Goal: Task Accomplishment & Management: Manage account settings

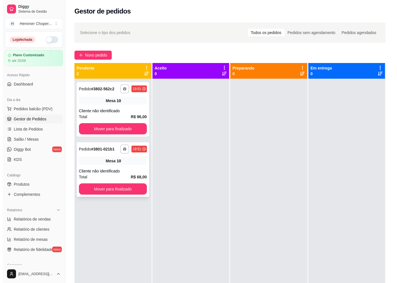
scroll to position [59, 0]
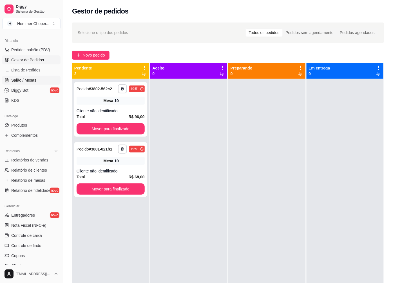
click at [30, 81] on span "Salão / Mesas" at bounding box center [23, 80] width 25 height 6
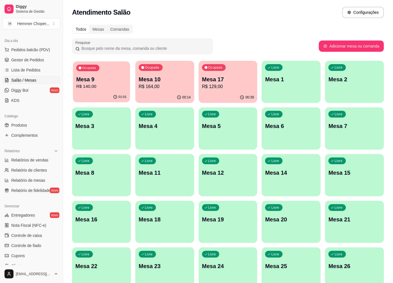
click at [102, 82] on p "Mesa 9" at bounding box center [101, 80] width 50 height 8
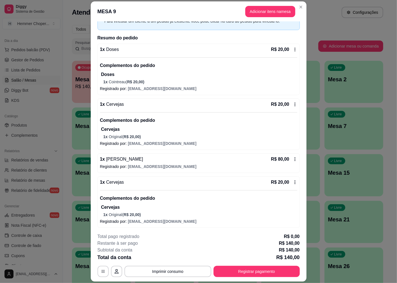
scroll to position [16, 0]
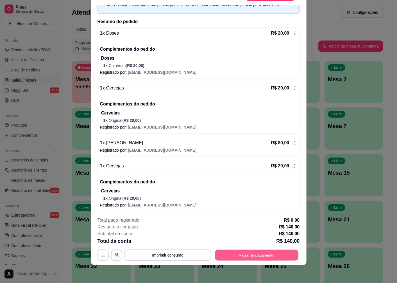
click at [247, 251] on button "Registrar pagamento" at bounding box center [257, 255] width 84 height 11
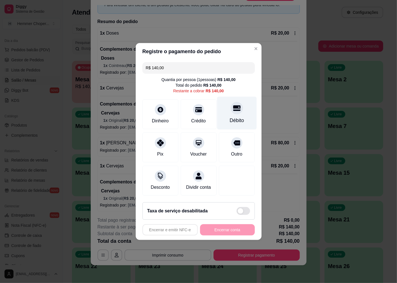
click at [235, 109] on div at bounding box center [237, 108] width 12 height 12
type input "R$ 0,00"
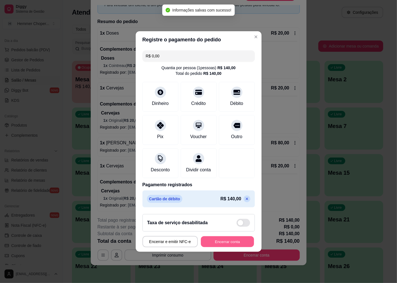
click at [217, 246] on button "Encerrar conta" at bounding box center [227, 241] width 53 height 11
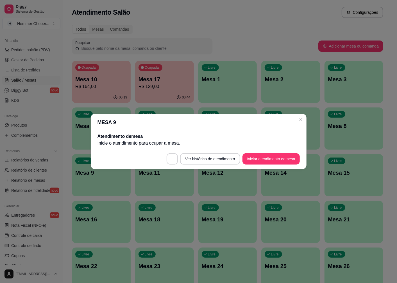
scroll to position [0, 0]
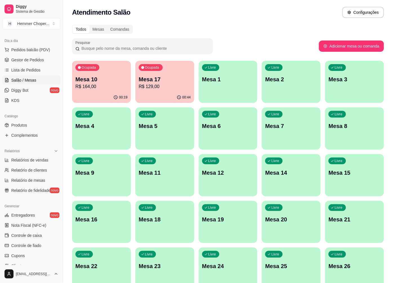
click at [162, 86] on p "R$ 129,00" at bounding box center [165, 86] width 52 height 7
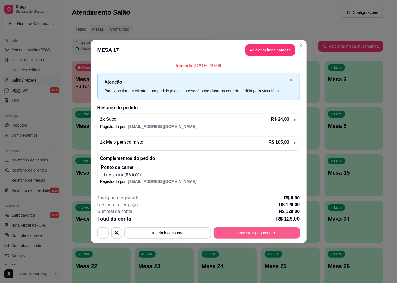
click at [262, 235] on button "Registrar pagamento" at bounding box center [257, 232] width 86 height 11
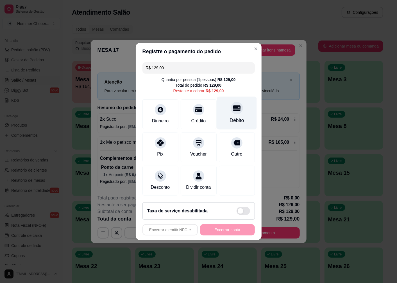
click at [233, 105] on icon at bounding box center [236, 107] width 7 height 7
type input "R$ 0,00"
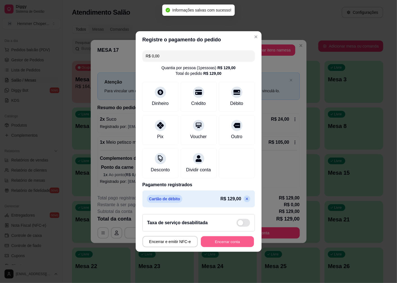
click at [224, 246] on button "Encerrar conta" at bounding box center [227, 241] width 53 height 11
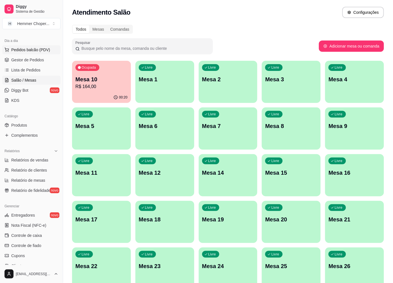
click at [32, 49] on span "Pedidos balcão (PDV)" at bounding box center [30, 50] width 39 height 6
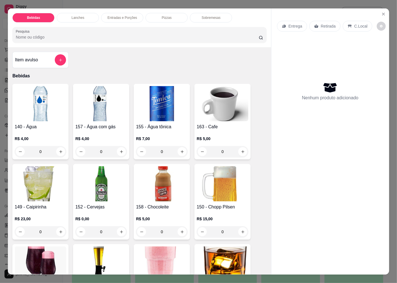
click at [325, 23] on p "Retirada" at bounding box center [328, 26] width 15 height 6
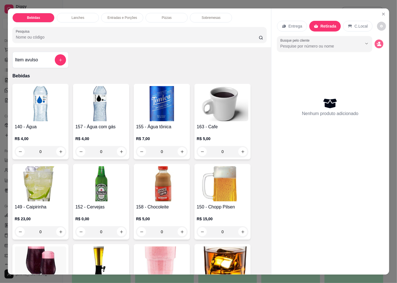
click at [378, 44] on icon "decrease-product-quantity" at bounding box center [380, 45] width 4 height 2
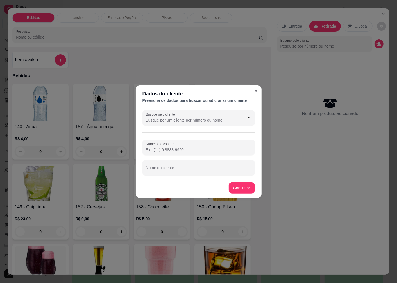
click at [170, 131] on div "Busque pelo cliente Número de contato Nome do cliente" at bounding box center [199, 143] width 126 height 70
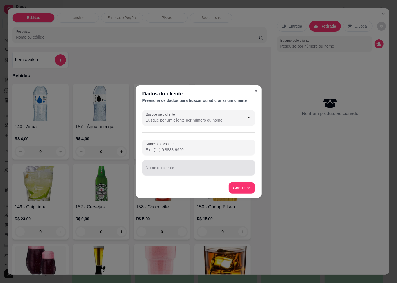
click at [169, 166] on div at bounding box center [199, 167] width 106 height 11
type input "CRISTOFER"
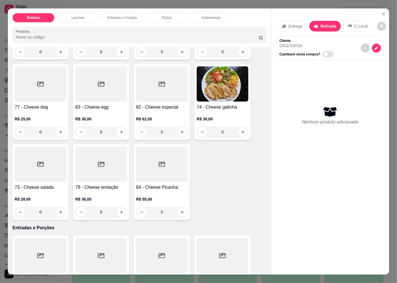
scroll to position [781, 0]
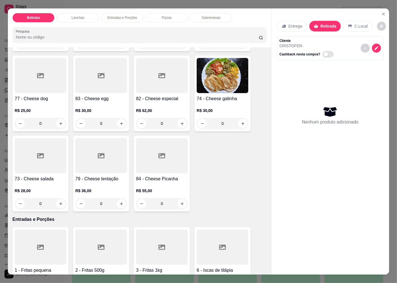
click at [41, 175] on h4 "73 - Cheese salada" at bounding box center [41, 178] width 52 height 7
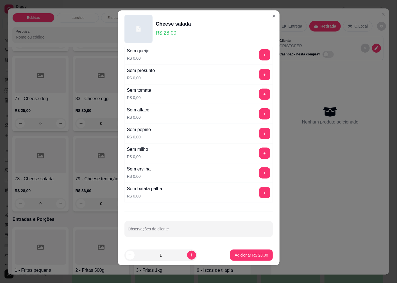
scroll to position [0, 0]
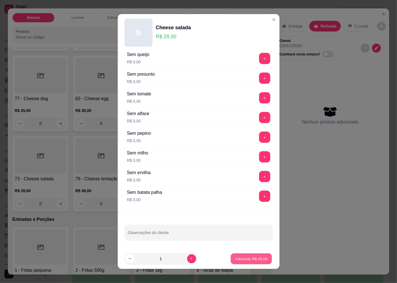
click at [241, 263] on button "Adicionar R$ 28,00" at bounding box center [251, 258] width 41 height 11
type input "1"
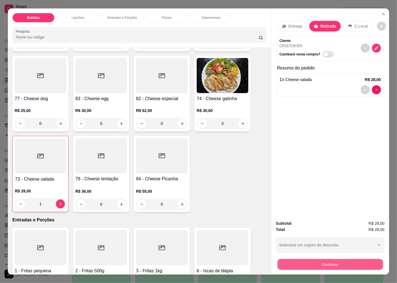
click at [291, 260] on button "Continuar" at bounding box center [330, 264] width 105 height 11
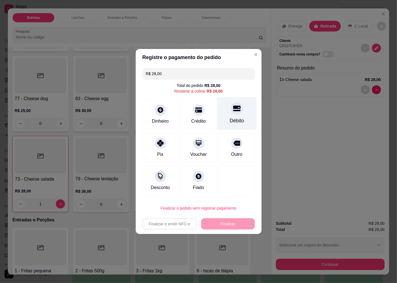
click at [235, 112] on icon at bounding box center [236, 108] width 7 height 7
type input "R$ 0,00"
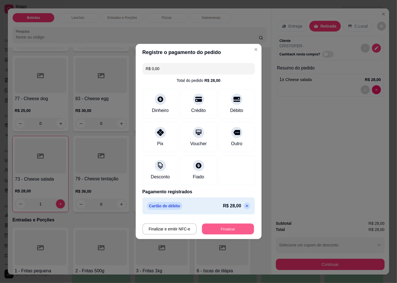
click at [227, 229] on button "Finalizar" at bounding box center [228, 229] width 52 height 11
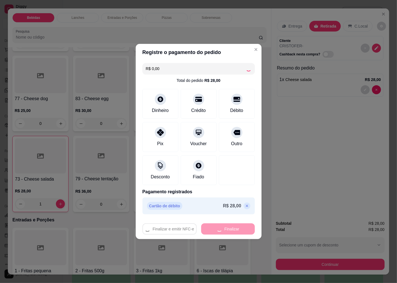
type input "0"
type input "-R$ 28,00"
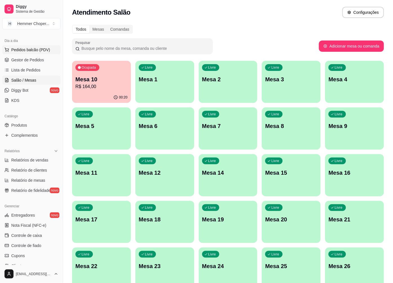
click at [37, 49] on span "Pedidos balcão (PDV)" at bounding box center [30, 50] width 39 height 6
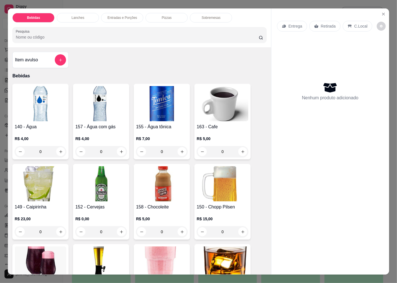
click at [316, 21] on div "Retirada" at bounding box center [325, 26] width 31 height 11
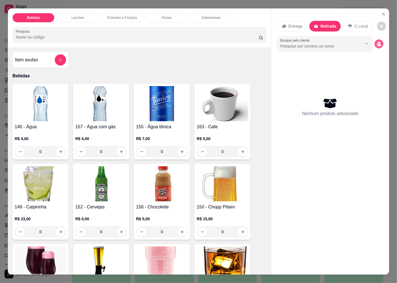
click at [378, 42] on circle "decrease-product-quantity" at bounding box center [379, 43] width 2 height 2
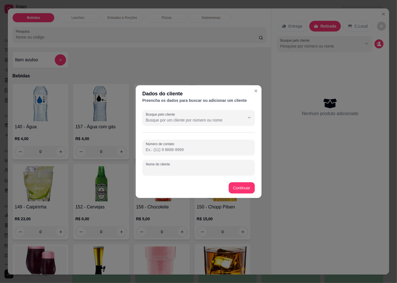
click at [161, 169] on input "Nome do cliente" at bounding box center [199, 170] width 106 height 6
type input "CRISTOFER"
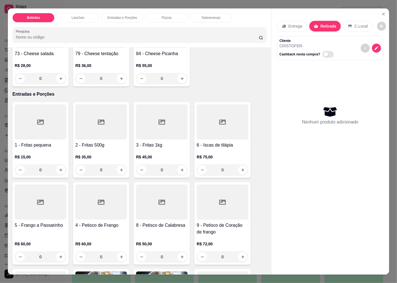
scroll to position [844, 0]
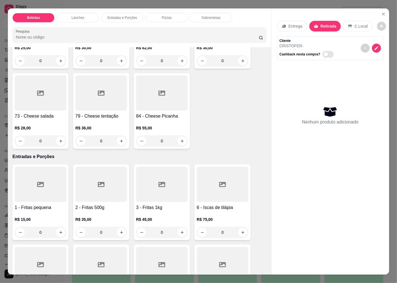
click at [39, 119] on div "R$ 28,00 0" at bounding box center [41, 132] width 52 height 27
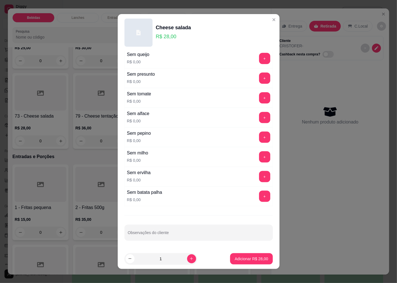
scroll to position [4, 0]
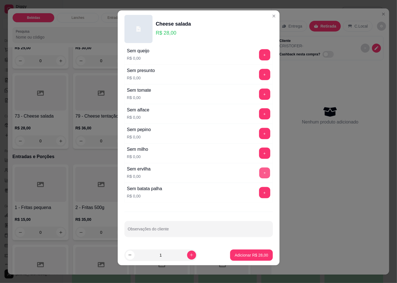
click at [259, 173] on button "+" at bounding box center [264, 173] width 11 height 11
click at [259, 76] on button "+" at bounding box center [264, 74] width 11 height 11
click at [236, 254] on p "Adicionar R$ 28,00" at bounding box center [251, 255] width 33 height 6
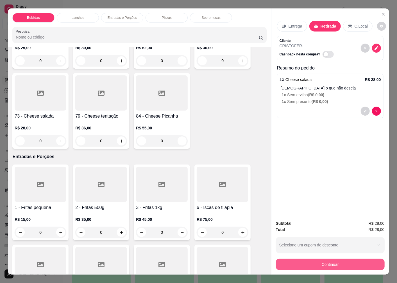
click at [297, 259] on button "Continuar" at bounding box center [330, 264] width 109 height 11
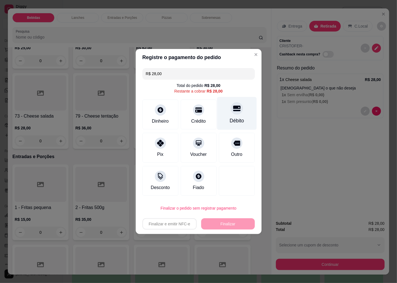
click at [234, 119] on div "Débito" at bounding box center [237, 120] width 14 height 7
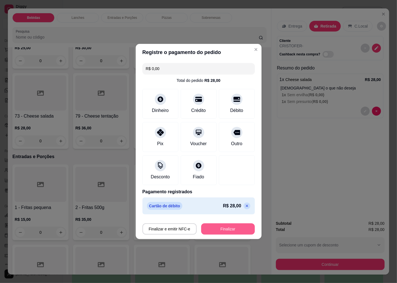
click at [213, 229] on button "Finalizar" at bounding box center [228, 228] width 54 height 11
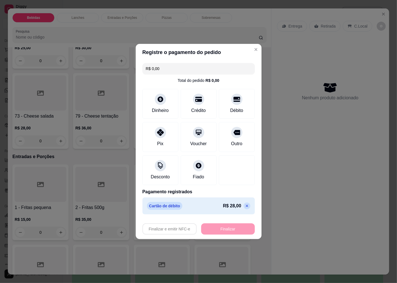
type input "-R$ 28,00"
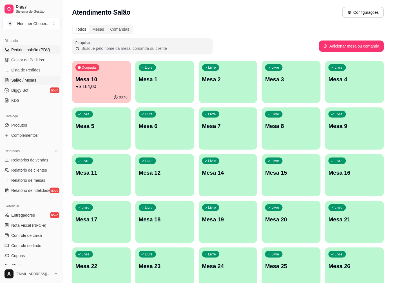
click at [32, 49] on span "Pedidos balcão (PDV)" at bounding box center [30, 50] width 39 height 6
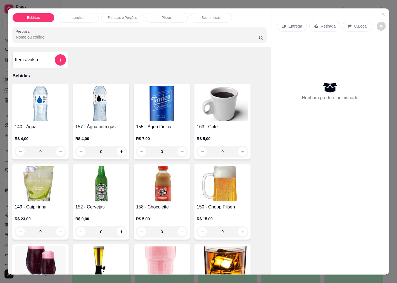
click at [327, 24] on p "Retirada" at bounding box center [328, 26] width 15 height 6
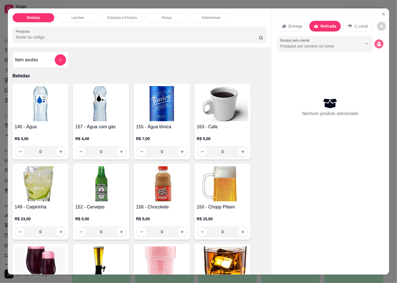
click at [377, 43] on icon "decrease-product-quantity" at bounding box center [377, 43] width 1 height 1
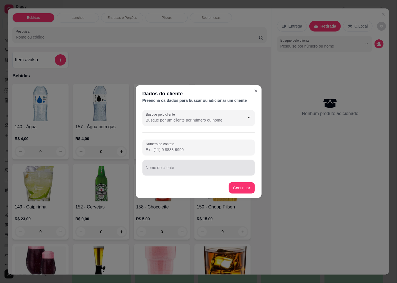
click at [166, 169] on div "Nome do cliente" at bounding box center [199, 168] width 112 height 16
type input "VANIA"
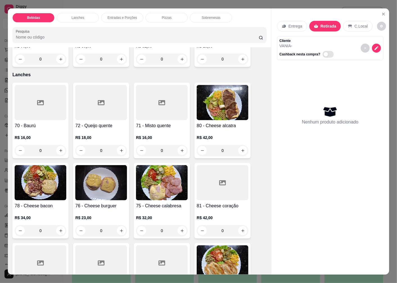
scroll to position [656, 0]
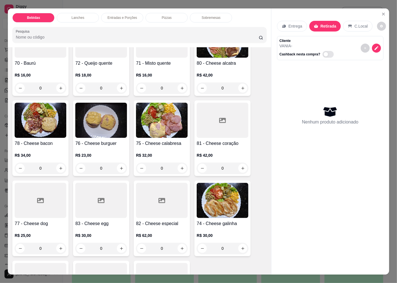
click at [35, 112] on img at bounding box center [41, 120] width 52 height 35
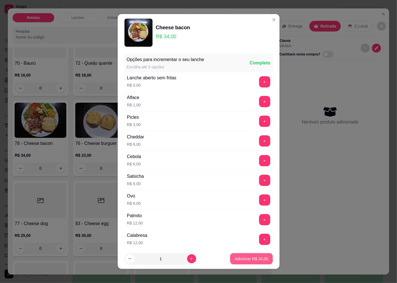
click at [236, 256] on p "Adicionar R$ 34,00" at bounding box center [251, 259] width 33 height 6
type input "1"
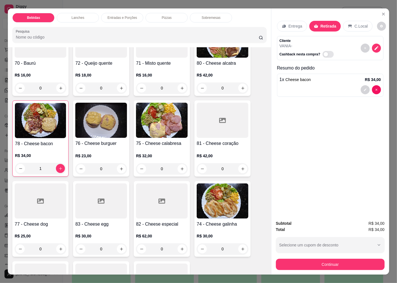
scroll to position [781, 0]
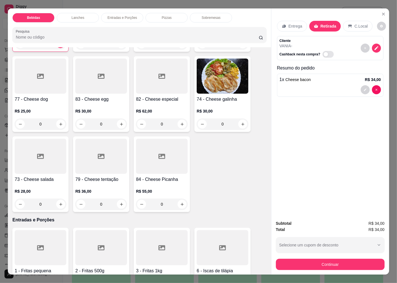
click at [40, 173] on div "73 - Cheese salada R$ 28,00 0" at bounding box center [40, 174] width 56 height 76
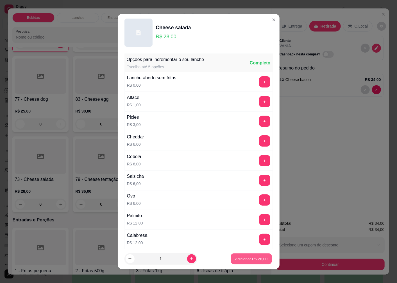
click at [235, 260] on p "Adicionar R$ 28,00" at bounding box center [251, 258] width 33 height 5
type input "1"
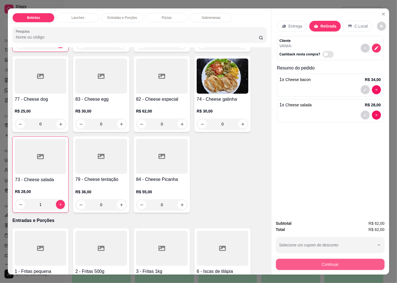
click at [282, 265] on button "Continuar" at bounding box center [330, 264] width 109 height 11
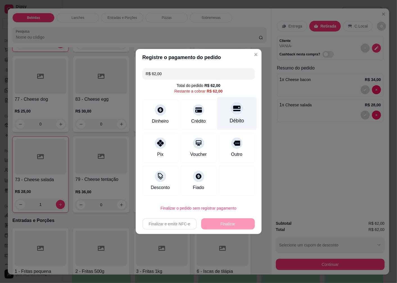
click at [231, 116] on div "Débito" at bounding box center [237, 113] width 40 height 33
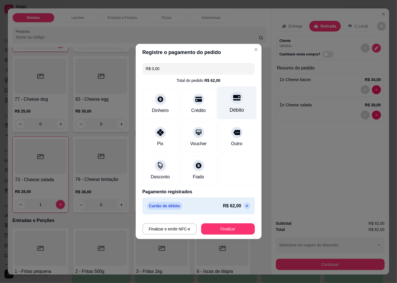
type input "R$ 0,00"
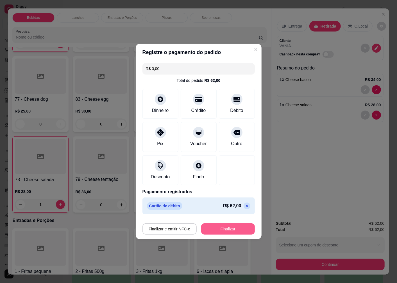
click at [209, 233] on button "Finalizar" at bounding box center [228, 228] width 54 height 11
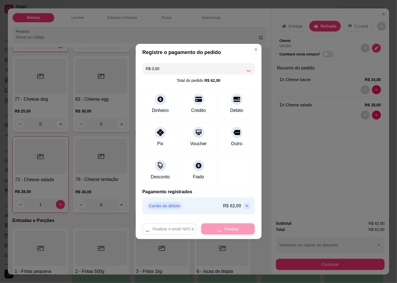
type input "0"
type input "-R$ 62,00"
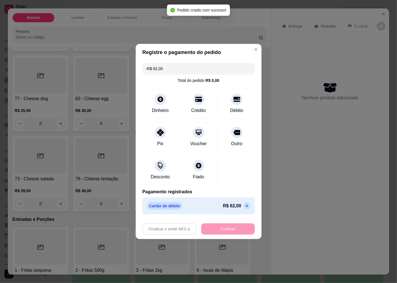
scroll to position [781, 0]
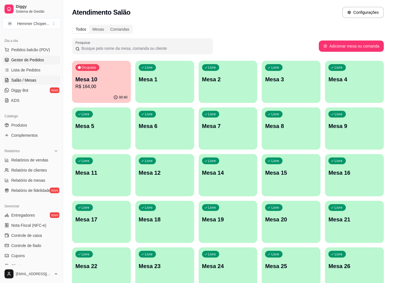
click at [33, 60] on span "Gestor de Pedidos" at bounding box center [27, 60] width 33 height 6
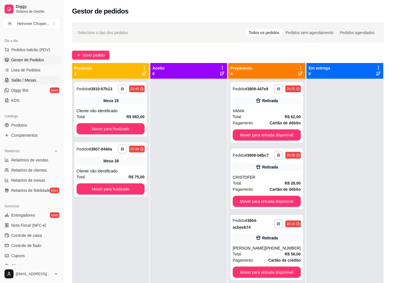
click at [35, 81] on link "Salão / Mesas" at bounding box center [31, 80] width 58 height 9
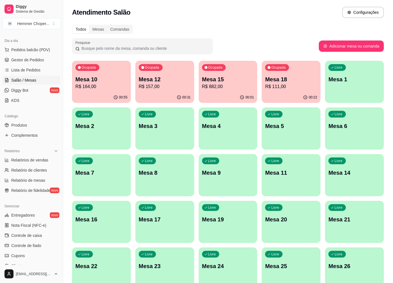
click at [112, 90] on div "Ocupada Mesa 10 R$ 164,00" at bounding box center [101, 76] width 59 height 31
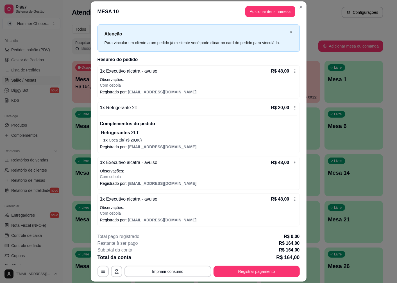
scroll to position [16, 0]
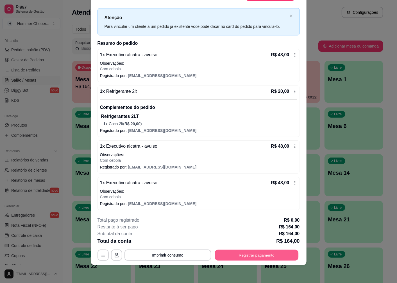
click at [248, 257] on button "Registrar pagamento" at bounding box center [257, 255] width 84 height 11
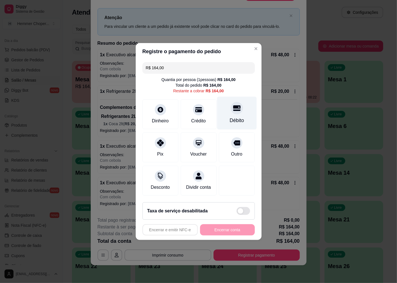
click at [235, 111] on div "Débito" at bounding box center [237, 113] width 40 height 33
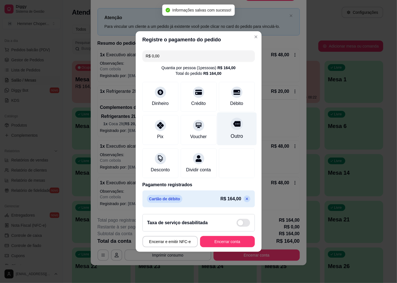
type input "R$ 0,00"
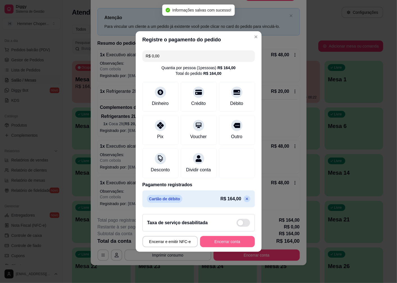
click at [215, 245] on button "Encerrar conta" at bounding box center [227, 241] width 55 height 11
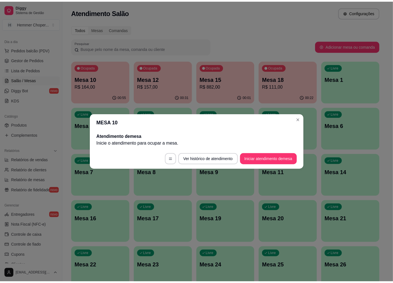
scroll to position [0, 0]
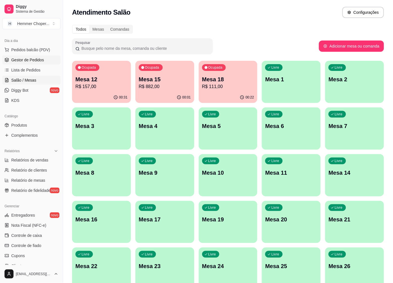
click at [34, 61] on span "Gestor de Pedidos" at bounding box center [27, 60] width 33 height 6
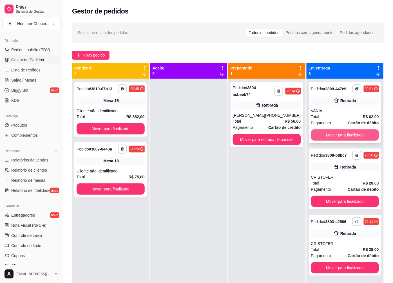
click at [344, 137] on button "Mover para finalizado" at bounding box center [345, 134] width 68 height 11
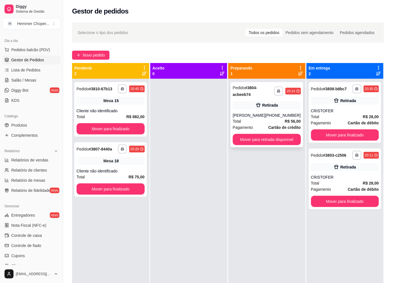
click at [254, 122] on div "Total R$ 56,00" at bounding box center [267, 121] width 68 height 6
click at [209, 205] on div at bounding box center [188, 220] width 77 height 283
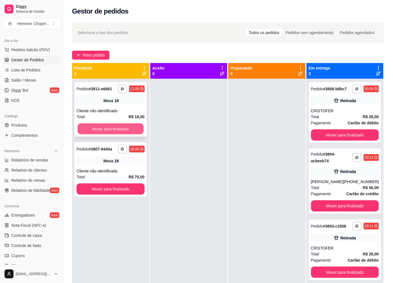
click at [116, 126] on button "Mover para finalizado" at bounding box center [111, 128] width 66 height 11
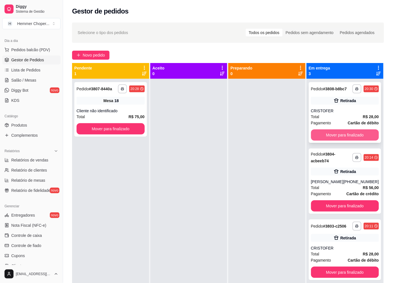
click at [337, 135] on button "Mover para finalizado" at bounding box center [345, 134] width 68 height 11
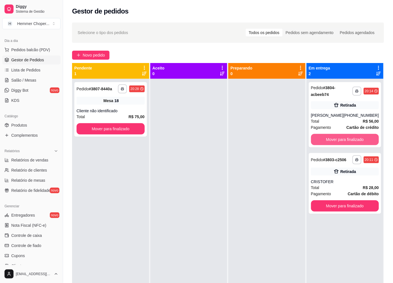
click at [337, 135] on button "Mover para finalizado" at bounding box center [345, 139] width 68 height 11
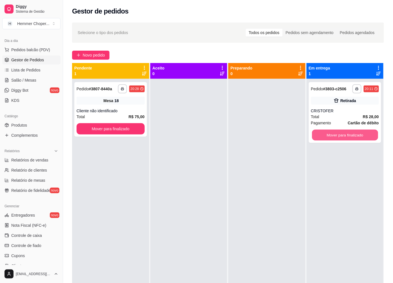
click at [337, 135] on button "Mover para finalizado" at bounding box center [345, 135] width 66 height 11
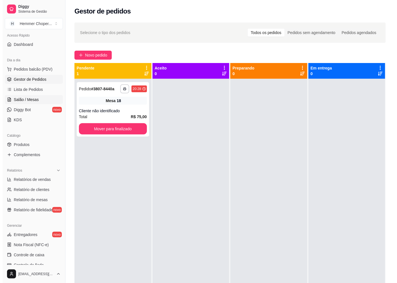
scroll to position [28, 0]
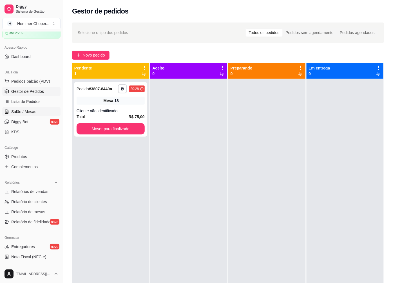
click at [28, 109] on span "Salão / Mesas" at bounding box center [23, 112] width 25 height 6
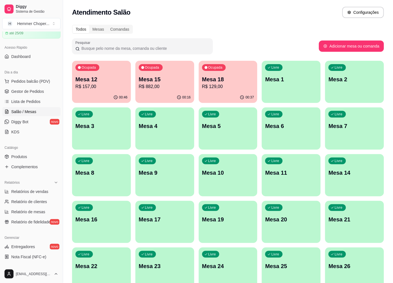
click at [103, 86] on p "R$ 157,00" at bounding box center [101, 86] width 52 height 7
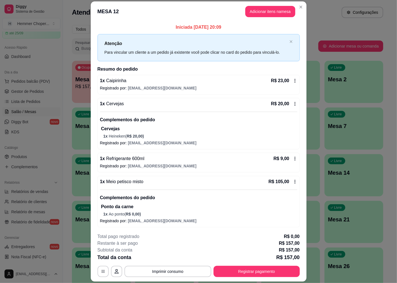
scroll to position [1, 0]
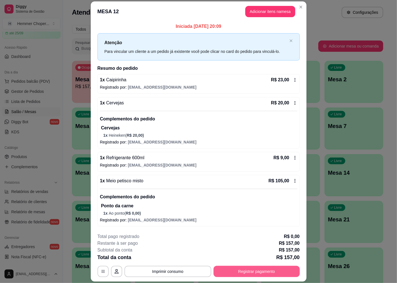
click at [233, 268] on button "Registrar pagamento" at bounding box center [257, 271] width 86 height 11
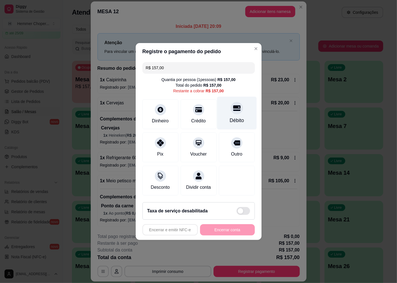
click at [233, 107] on icon at bounding box center [236, 107] width 7 height 7
type input "R$ 0,00"
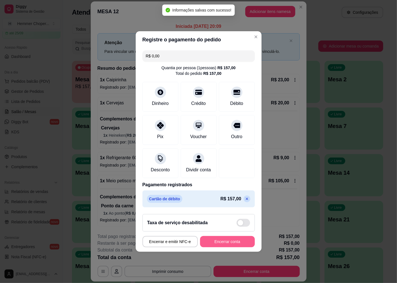
click at [214, 245] on button "Encerrar conta" at bounding box center [227, 241] width 55 height 11
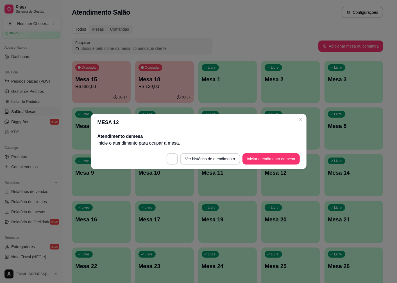
scroll to position [0, 0]
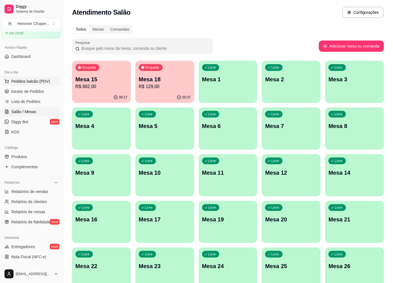
click at [38, 78] on span "Pedidos balcão (PDV)" at bounding box center [30, 81] width 39 height 6
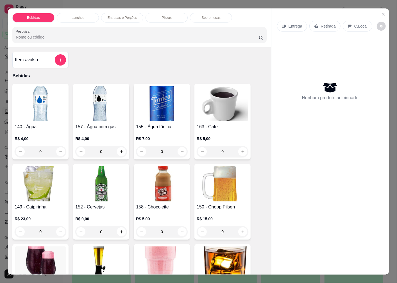
click at [325, 23] on p "Retirada" at bounding box center [328, 26] width 15 height 6
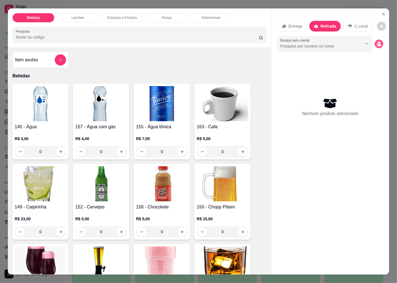
click at [377, 42] on icon "decrease-product-quantity" at bounding box center [379, 43] width 5 height 5
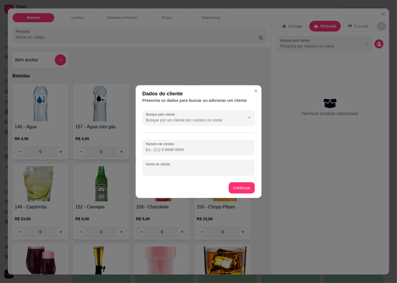
click at [156, 170] on div "Nome do cliente" at bounding box center [199, 168] width 112 height 16
type input "DAVI"
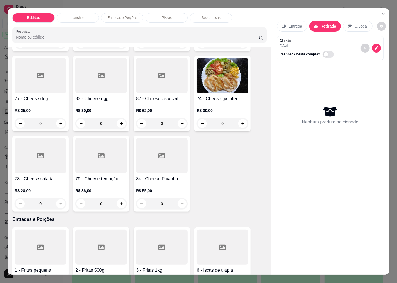
scroll to position [906, 0]
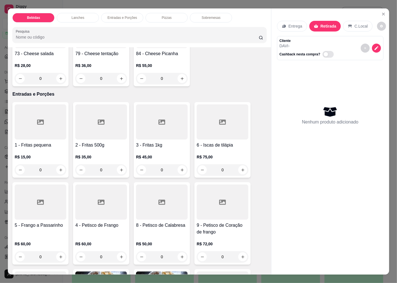
click at [109, 222] on h4 "4 - Petisco de Frango" at bounding box center [101, 225] width 52 height 7
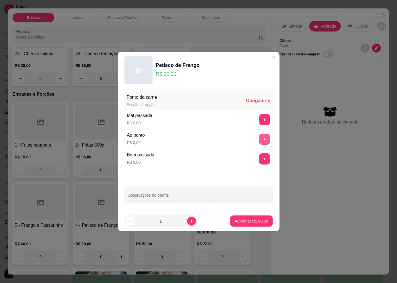
click at [259, 139] on button "+" at bounding box center [264, 139] width 11 height 11
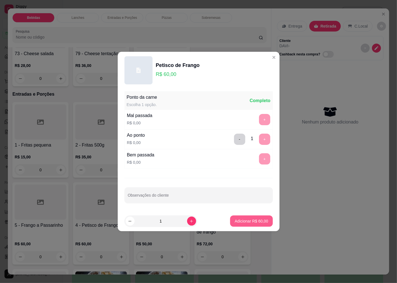
click at [238, 221] on p "Adicionar R$ 60,00" at bounding box center [251, 221] width 33 height 6
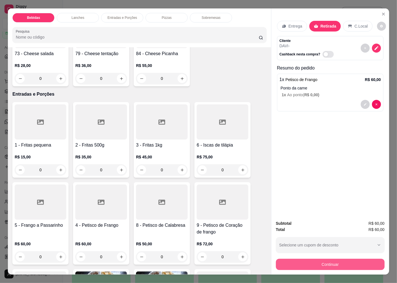
click at [293, 261] on button "Continuar" at bounding box center [330, 264] width 109 height 11
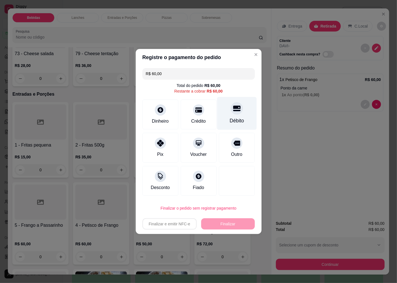
click at [233, 118] on div "Débito" at bounding box center [237, 120] width 14 height 7
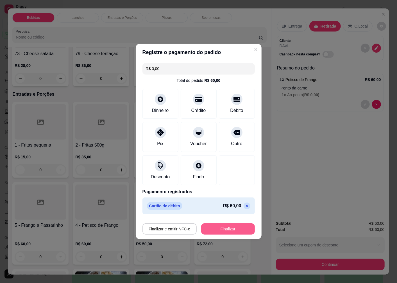
click at [219, 229] on button "Finalizar" at bounding box center [228, 228] width 54 height 11
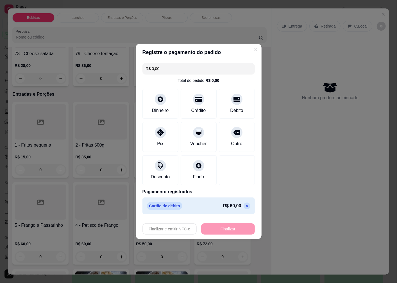
type input "-R$ 60,00"
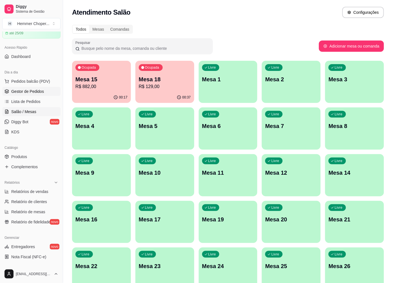
click at [41, 92] on span "Gestor de Pedidos" at bounding box center [27, 92] width 33 height 6
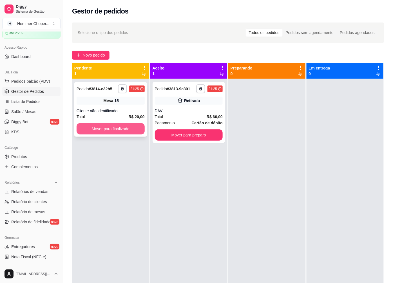
click at [119, 131] on button "Mover para finalizado" at bounding box center [110, 128] width 68 height 11
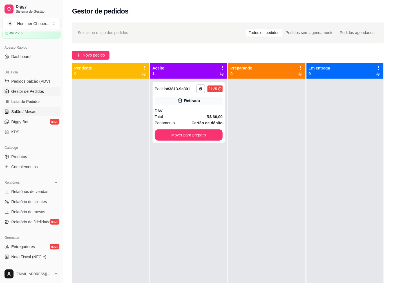
click at [29, 111] on span "Salão / Mesas" at bounding box center [23, 112] width 25 height 6
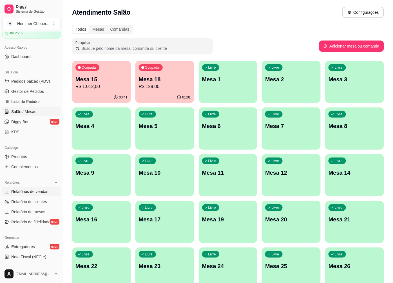
click at [28, 191] on span "Relatórios de vendas" at bounding box center [29, 192] width 37 height 6
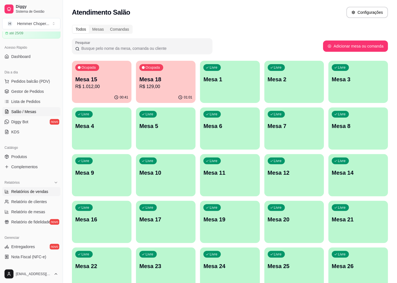
select select "ALL"
select select "0"
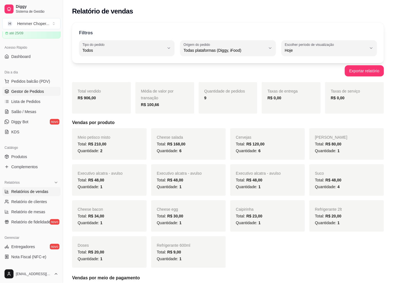
click at [38, 91] on span "Gestor de Pedidos" at bounding box center [27, 92] width 33 height 6
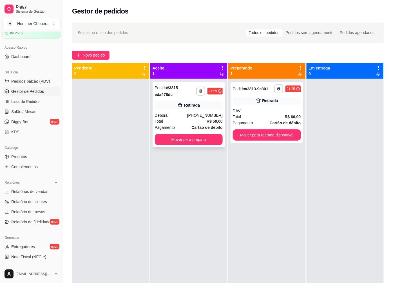
click at [182, 114] on div "Débora" at bounding box center [171, 115] width 32 height 6
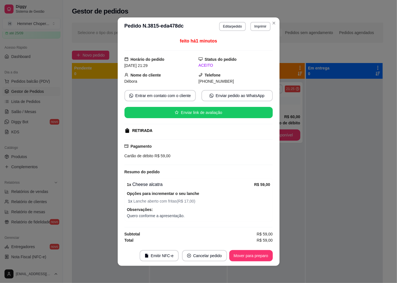
scroll to position [1, 0]
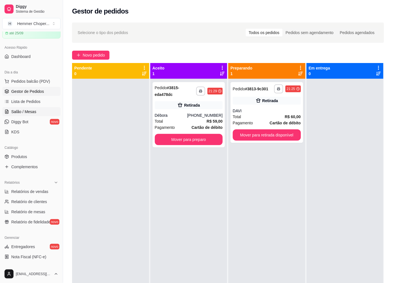
click at [34, 114] on span "Salão / Mesas" at bounding box center [23, 112] width 25 height 6
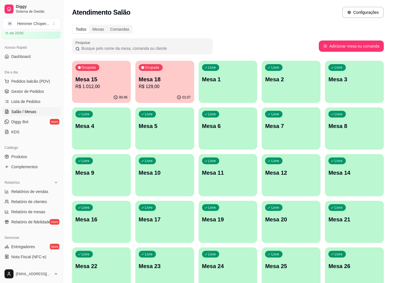
click at [164, 82] on p "Mesa 18" at bounding box center [165, 79] width 52 height 8
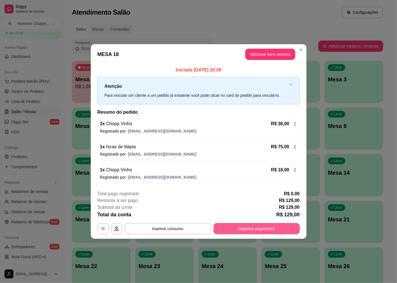
click at [258, 231] on button "Registrar pagamento" at bounding box center [257, 228] width 86 height 11
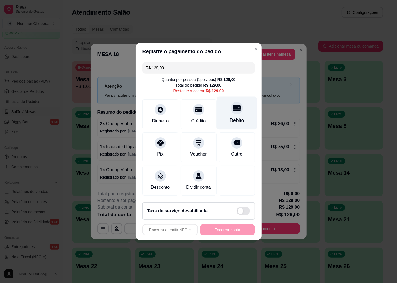
click at [236, 113] on div "Débito" at bounding box center [237, 113] width 40 height 33
type input "R$ 0,00"
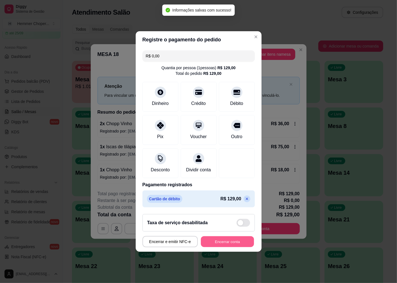
click at [223, 247] on button "Encerrar conta" at bounding box center [227, 241] width 53 height 11
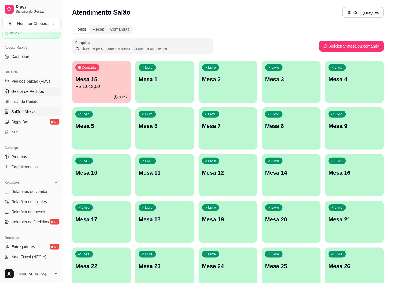
click at [35, 94] on link "Gestor de Pedidos" at bounding box center [31, 91] width 58 height 9
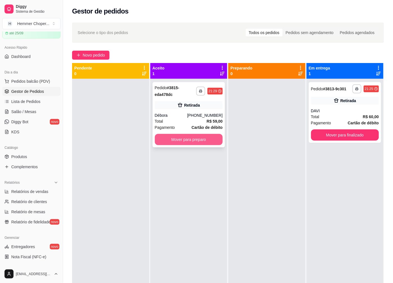
click at [178, 142] on button "Mover para preparo" at bounding box center [189, 139] width 68 height 11
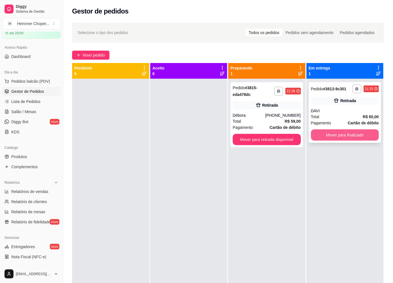
click at [345, 137] on button "Mover para finalizado" at bounding box center [345, 134] width 68 height 11
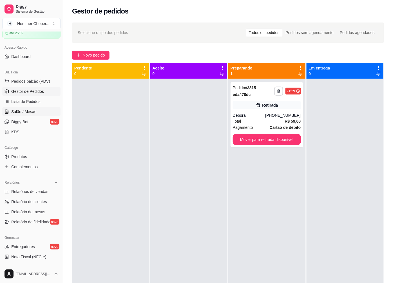
click at [33, 113] on span "Salão / Mesas" at bounding box center [23, 112] width 25 height 6
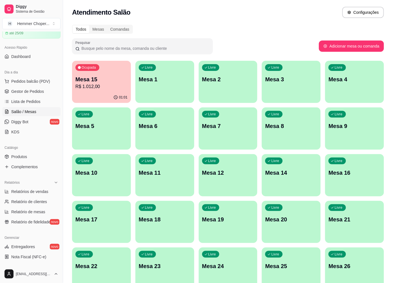
click at [108, 89] on p "R$ 1.012,00" at bounding box center [101, 86] width 52 height 7
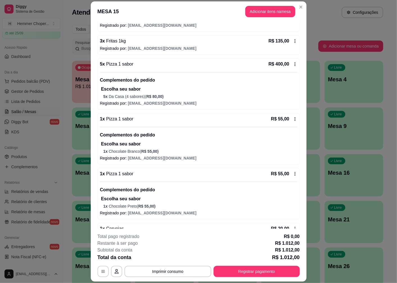
scroll to position [266, 0]
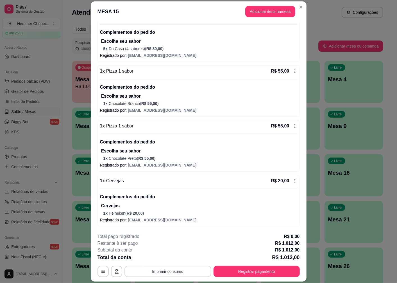
click at [173, 273] on button "Imprimir consumo" at bounding box center [168, 271] width 87 height 11
click at [167, 259] on button "Cozinha" at bounding box center [167, 258] width 39 height 9
click at [246, 272] on button "Registrar pagamento" at bounding box center [257, 271] width 86 height 11
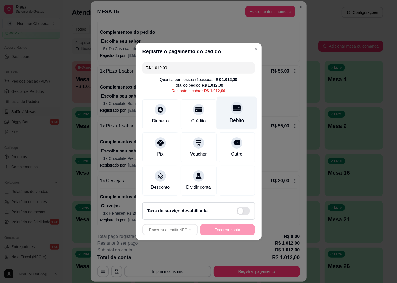
click at [233, 111] on div "Débito" at bounding box center [237, 113] width 40 height 33
type input "R$ 0,00"
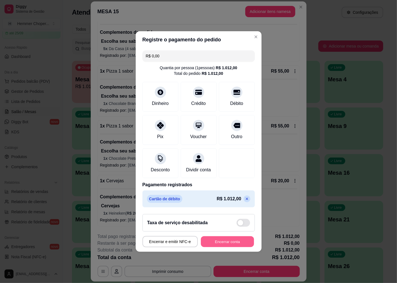
click at [210, 242] on button "Encerrar conta" at bounding box center [227, 241] width 53 height 11
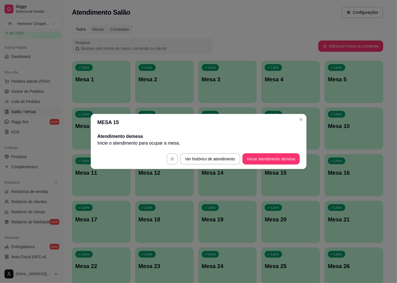
scroll to position [0, 0]
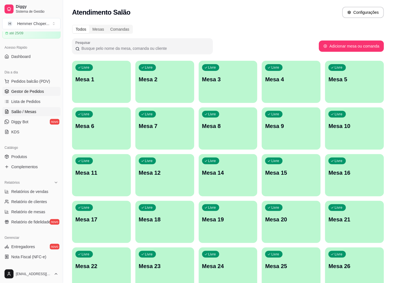
click at [32, 91] on span "Gestor de Pedidos" at bounding box center [27, 92] width 33 height 6
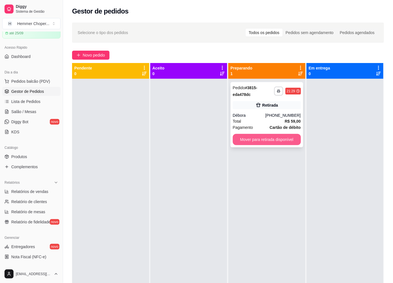
click at [263, 140] on button "Mover para retirada disponível" at bounding box center [267, 139] width 68 height 11
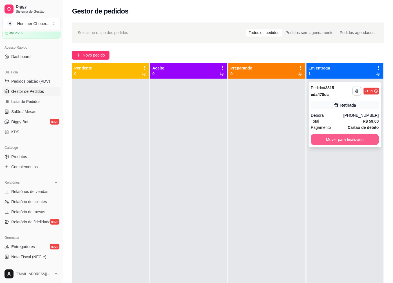
click at [339, 138] on button "Mover para finalizado" at bounding box center [345, 139] width 68 height 11
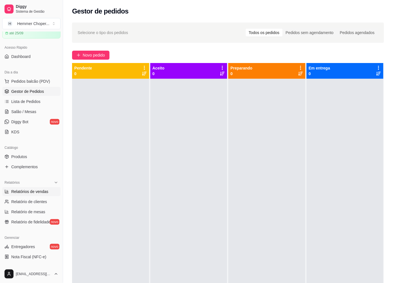
click at [32, 191] on span "Relatórios de vendas" at bounding box center [29, 192] width 37 height 6
select select "ALL"
select select "0"
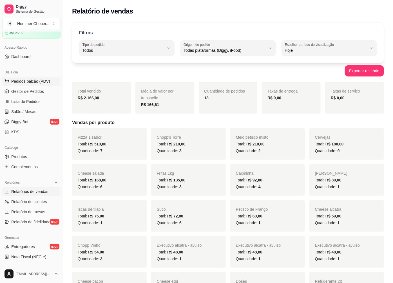
click at [33, 83] on span "Pedidos balcão (PDV)" at bounding box center [30, 81] width 39 height 6
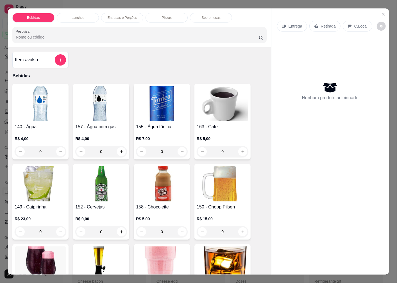
click at [326, 24] on p "Retirada" at bounding box center [328, 26] width 15 height 6
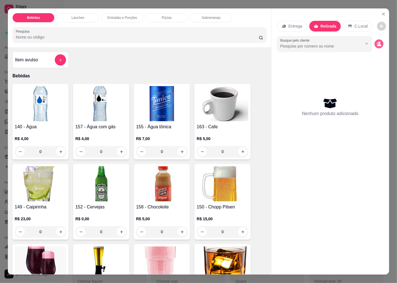
click at [378, 44] on icon "decrease-product-quantity" at bounding box center [380, 45] width 4 height 2
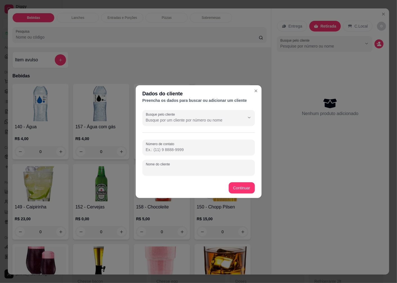
click at [162, 171] on input "Nome do cliente" at bounding box center [199, 170] width 106 height 6
type input "ULTECH"
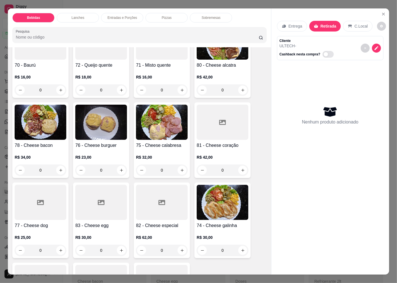
scroll to position [718, 0]
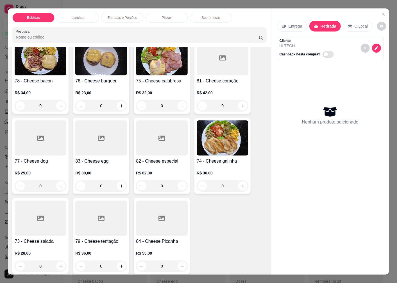
click at [34, 225] on div at bounding box center [41, 217] width 52 height 35
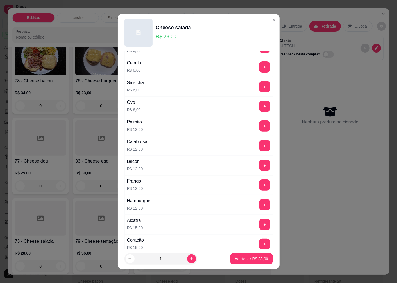
scroll to position [156, 0]
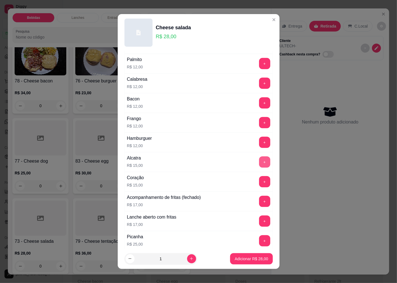
click at [259, 162] on button "+" at bounding box center [264, 161] width 11 height 11
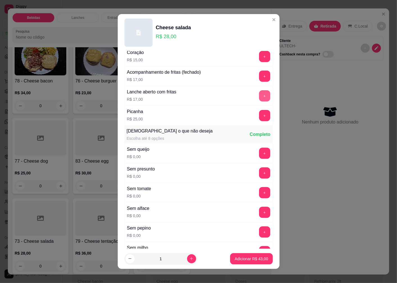
click at [259, 95] on button "+" at bounding box center [264, 95] width 11 height 11
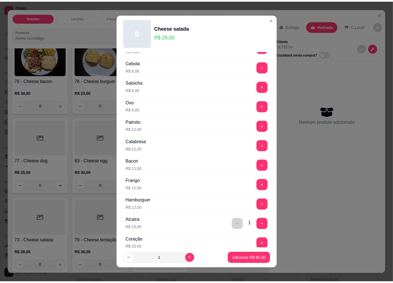
scroll to position [0, 0]
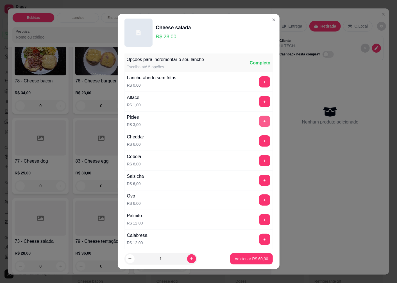
click at [259, 119] on button "+" at bounding box center [264, 121] width 11 height 11
click at [237, 257] on p "Adicionar R$ 63,00" at bounding box center [251, 259] width 33 height 6
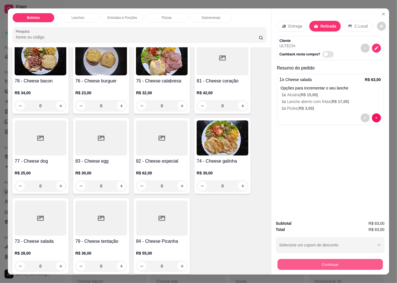
click at [307, 262] on button "Continuar" at bounding box center [330, 264] width 105 height 11
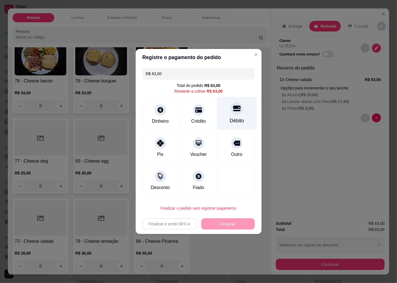
click at [233, 110] on icon at bounding box center [236, 109] width 7 height 6
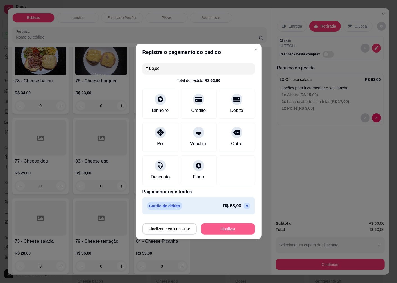
click at [210, 229] on button "Finalizar" at bounding box center [228, 228] width 54 height 11
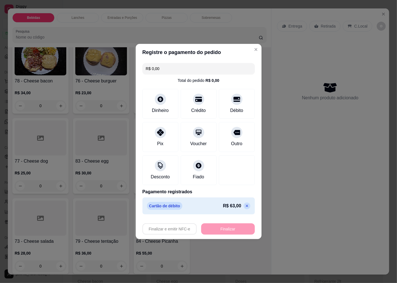
type input "-R$ 63,00"
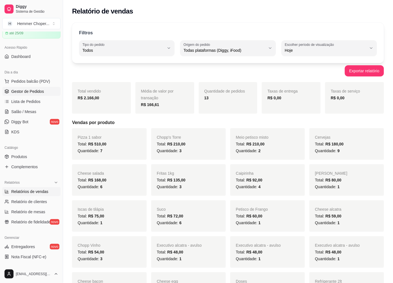
click at [30, 91] on span "Gestor de Pedidos" at bounding box center [27, 92] width 33 height 6
